Goal: Task Accomplishment & Management: Manage account settings

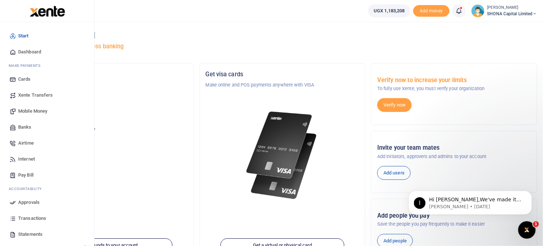
click at [30, 204] on span "Approvals" at bounding box center [28, 202] width 21 height 7
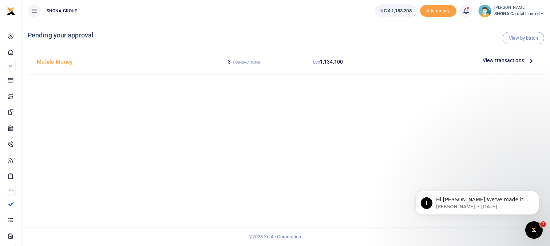
click at [491, 61] on span "View transactions" at bounding box center [502, 60] width 41 height 8
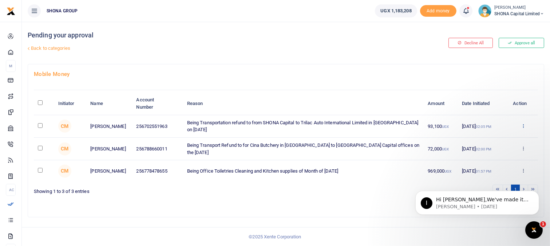
click at [523, 125] on icon at bounding box center [522, 125] width 5 height 5
click at [500, 137] on link "Approve" at bounding box center [495, 138] width 57 height 10
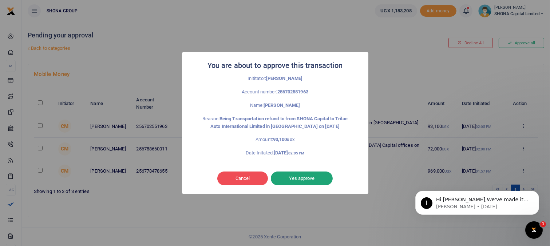
click at [311, 180] on button "Yes approve" at bounding box center [302, 179] width 62 height 14
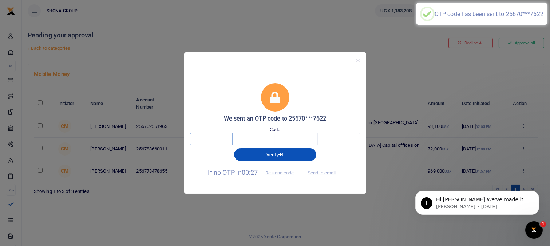
click at [222, 138] on input "text" at bounding box center [211, 139] width 43 height 12
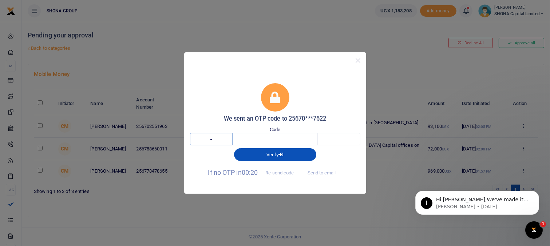
type input "1"
type input "3"
type input "0"
type input "8"
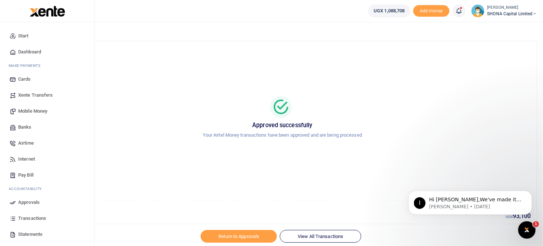
click at [29, 204] on span "Approvals" at bounding box center [28, 202] width 21 height 7
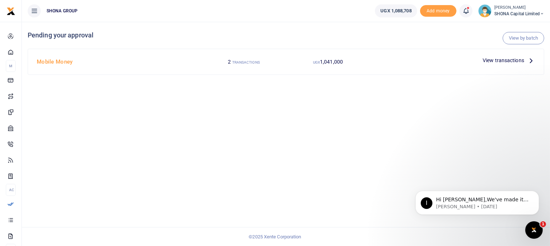
click at [148, 66] on div "Mobile Money" at bounding box center [118, 62] width 168 height 14
click at [511, 60] on span "View transactions" at bounding box center [502, 60] width 41 height 8
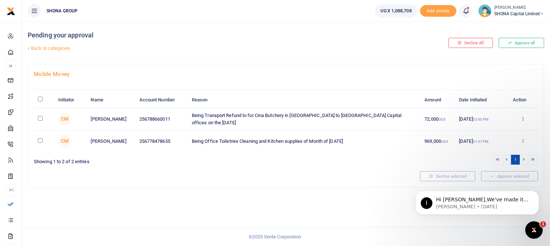
click at [41, 119] on td at bounding box center [44, 119] width 20 height 23
click at [41, 118] on input "checkbox" at bounding box center [40, 118] width 5 height 5
checkbox input "true"
click at [523, 119] on icon at bounding box center [522, 118] width 5 height 5
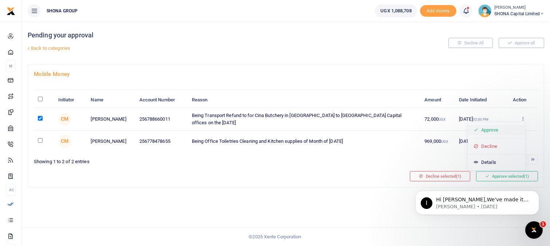
click at [490, 131] on link "Approve" at bounding box center [495, 130] width 57 height 10
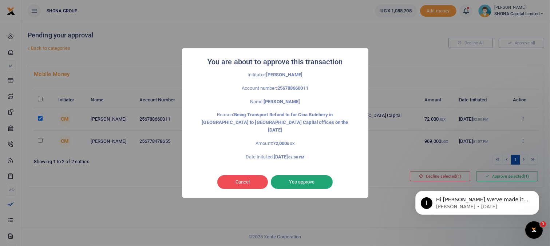
click at [309, 176] on button "Yes approve" at bounding box center [302, 182] width 62 height 14
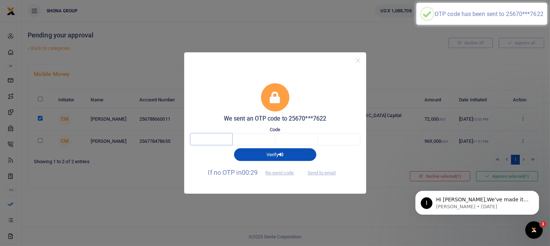
click at [221, 140] on input "text" at bounding box center [211, 139] width 43 height 12
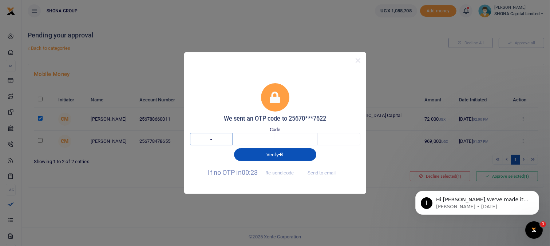
type input "3"
type input "2"
type input "8"
type input "4"
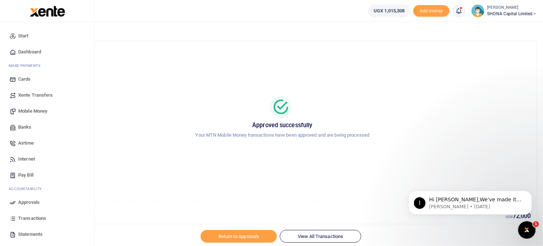
click at [29, 204] on span "Approvals" at bounding box center [28, 202] width 21 height 7
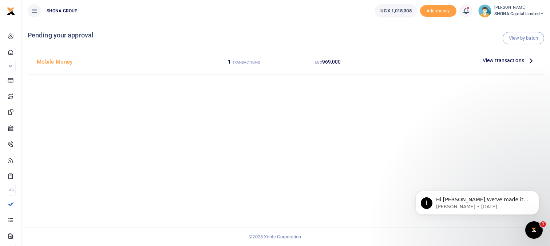
click at [487, 60] on span "View transactions" at bounding box center [502, 60] width 41 height 8
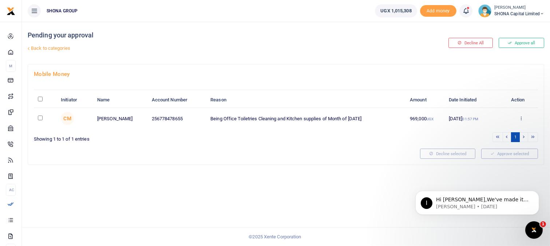
click at [39, 119] on input "checkbox" at bounding box center [40, 118] width 5 height 5
checkbox input "true"
click at [521, 116] on icon at bounding box center [520, 118] width 5 height 5
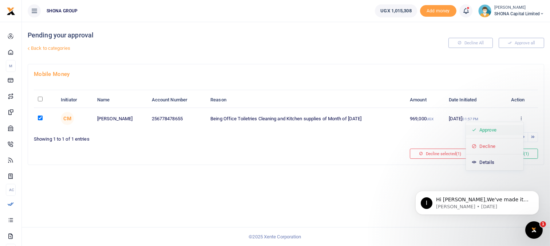
click at [492, 129] on link "Approve" at bounding box center [494, 130] width 57 height 10
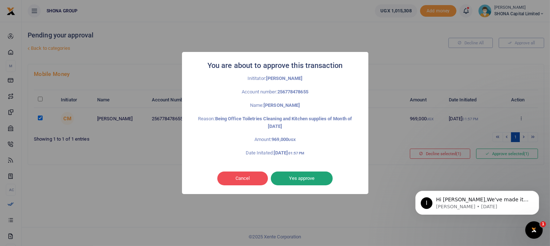
click at [298, 180] on button "Yes approve" at bounding box center [302, 179] width 62 height 14
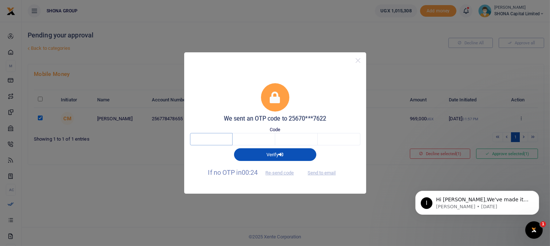
click at [219, 136] on input "text" at bounding box center [211, 139] width 43 height 12
type input "1"
type input "8"
type input "5"
type input "6"
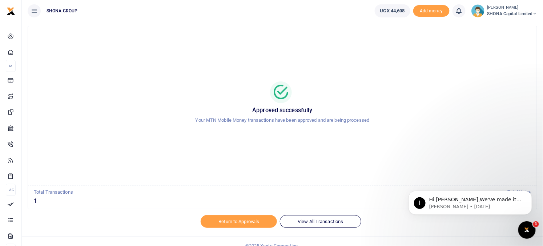
scroll to position [24, 0]
